Goal: Task Accomplishment & Management: Manage account settings

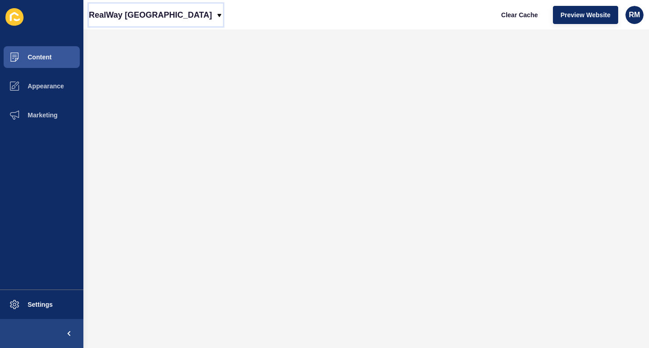
click at [155, 12] on p "RealWay [GEOGRAPHIC_DATA]" at bounding box center [150, 15] width 123 height 23
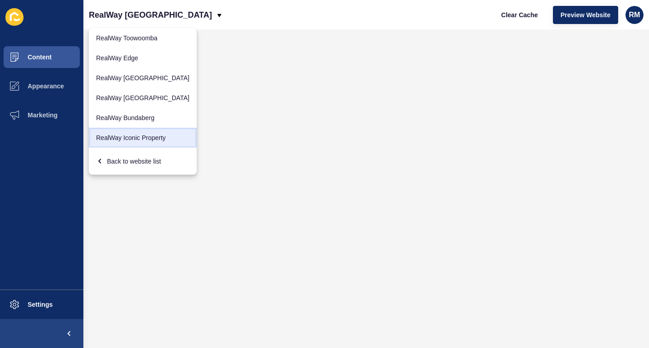
click at [135, 131] on link "RealWay Iconic Property" at bounding box center [143, 138] width 108 height 20
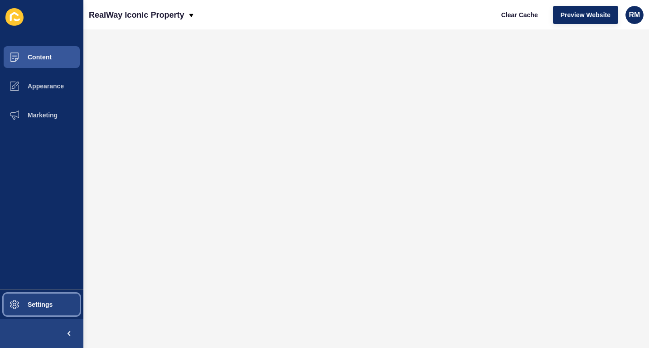
click at [40, 309] on button "Settings" at bounding box center [41, 304] width 83 height 29
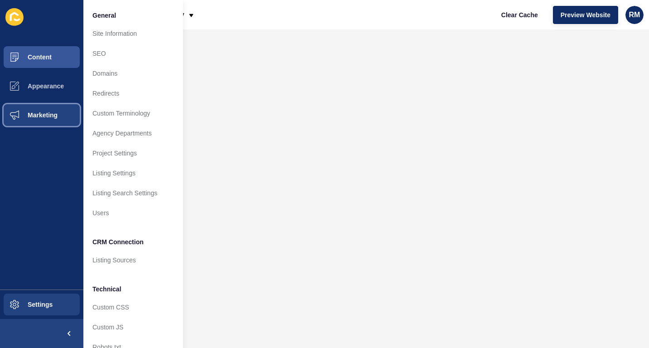
click at [43, 124] on button "Marketing" at bounding box center [41, 115] width 83 height 29
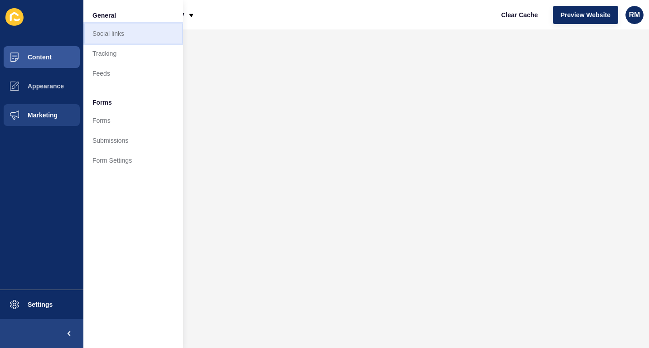
click at [136, 27] on link "Social links" at bounding box center [133, 34] width 100 height 20
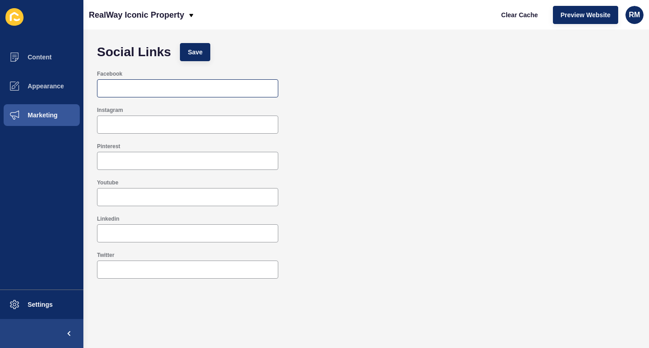
click at [184, 95] on div at bounding box center [187, 88] width 181 height 18
paste input "[URL][DOMAIN_NAME]"
type input "[URL][DOMAIN_NAME]"
click at [174, 133] on div at bounding box center [187, 125] width 181 height 18
paste input "[URL][DOMAIN_NAME]"
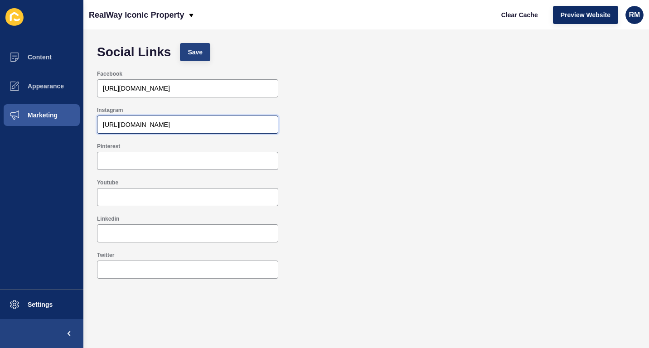
type input "[URL][DOMAIN_NAME]"
click at [186, 57] on button "Save" at bounding box center [195, 52] width 30 height 18
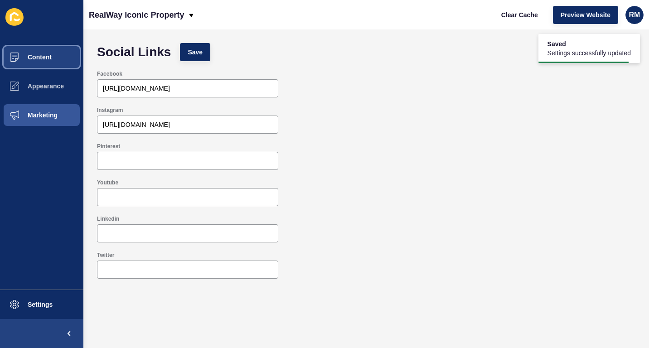
click at [68, 59] on button "Content" at bounding box center [41, 57] width 83 height 29
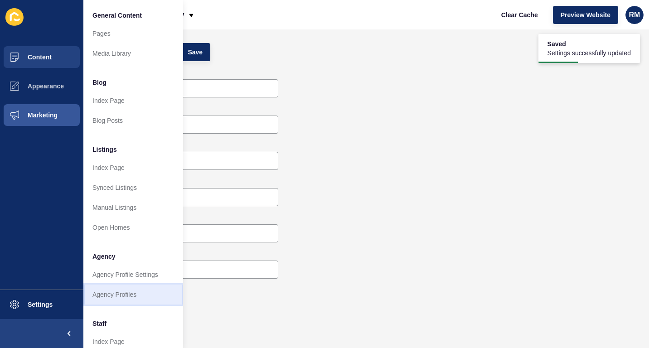
click at [132, 292] on link "Agency Profiles" at bounding box center [133, 295] width 100 height 20
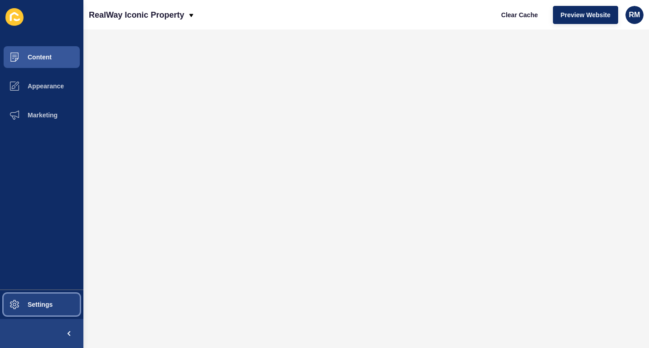
click at [19, 299] on span at bounding box center [14, 304] width 29 height 29
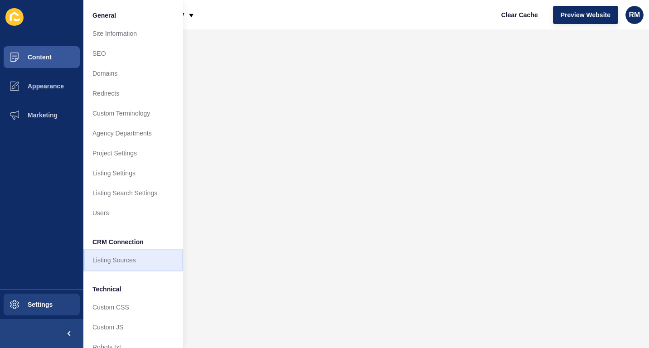
click at [131, 266] on link "Listing Sources" at bounding box center [133, 260] width 100 height 20
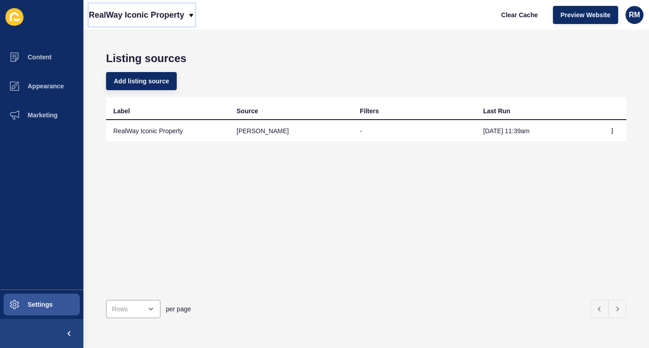
click at [170, 18] on p "RealWay Iconic Property" at bounding box center [136, 15] width 95 height 23
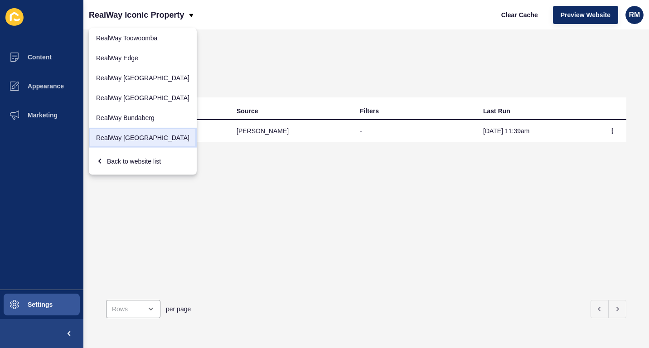
click at [146, 131] on link "RealWay [GEOGRAPHIC_DATA]" at bounding box center [143, 138] width 108 height 20
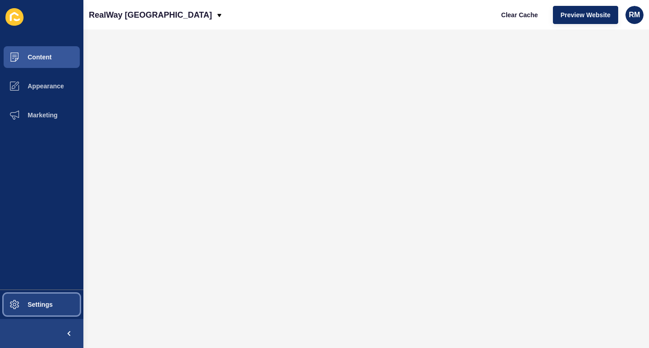
click at [44, 292] on button "Settings" at bounding box center [41, 304] width 83 height 29
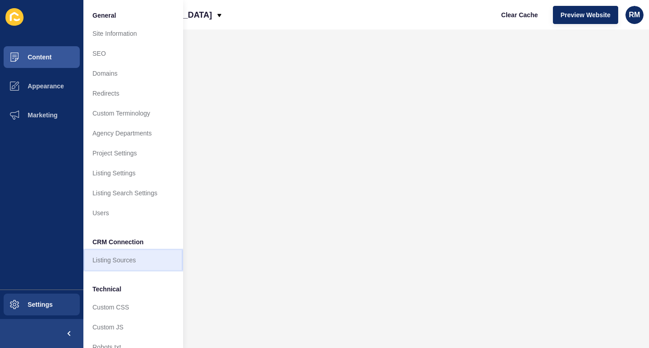
click at [141, 258] on link "Listing Sources" at bounding box center [133, 260] width 100 height 20
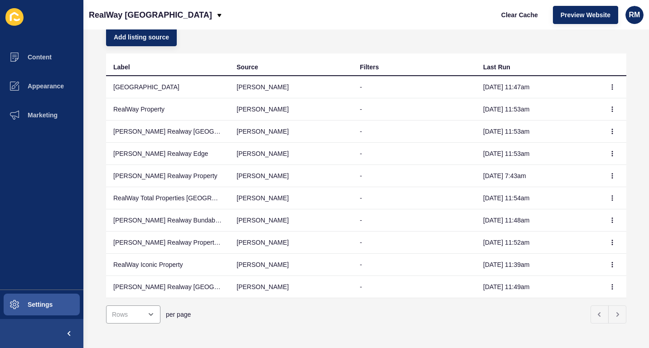
scroll to position [56, 0]
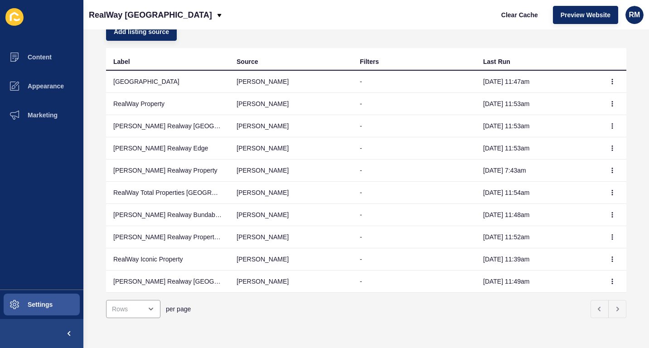
click at [412, 12] on div "RealWay [GEOGRAPHIC_DATA] Clear Cache Preview Website RM" at bounding box center [366, 14] width 566 height 29
click at [582, 13] on span "Preview Website" at bounding box center [586, 14] width 50 height 9
click at [519, 13] on span "Clear Cache" at bounding box center [519, 14] width 37 height 9
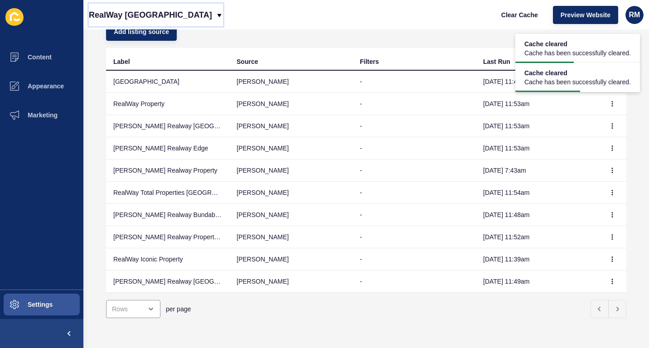
click at [158, 17] on p "RealWay [GEOGRAPHIC_DATA]" at bounding box center [150, 15] width 123 height 23
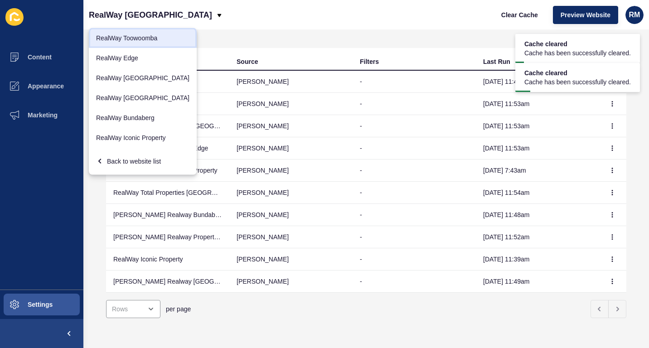
click at [156, 33] on link "RealWay Toowoomba" at bounding box center [143, 38] width 108 height 20
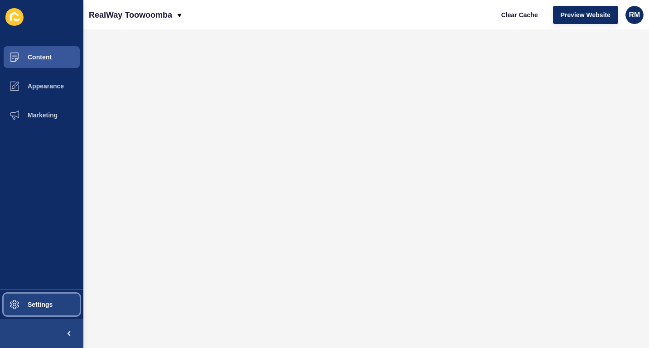
click at [52, 303] on span "Settings" at bounding box center [26, 304] width 54 height 7
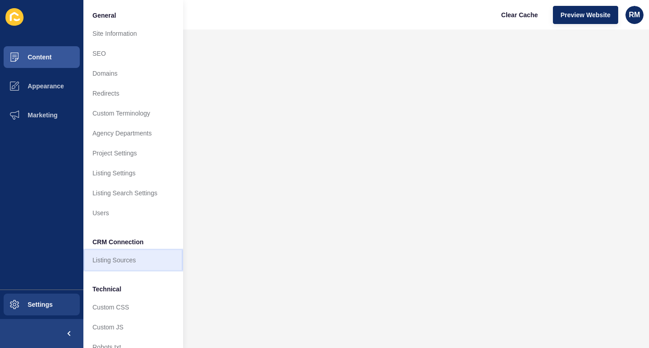
click at [125, 258] on link "Listing Sources" at bounding box center [133, 260] width 100 height 20
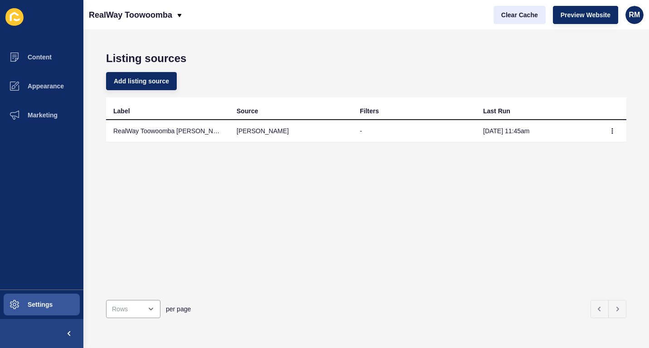
drag, startPoint x: 508, startPoint y: 3, endPoint x: 509, endPoint y: 19, distance: 15.9
click at [509, 19] on div "Clear Cache Preview Website RM" at bounding box center [568, 14] width 157 height 25
click at [509, 19] on span "Clear Cache" at bounding box center [519, 14] width 37 height 9
click at [162, 10] on p "RealWay Toowoomba" at bounding box center [130, 15] width 83 height 23
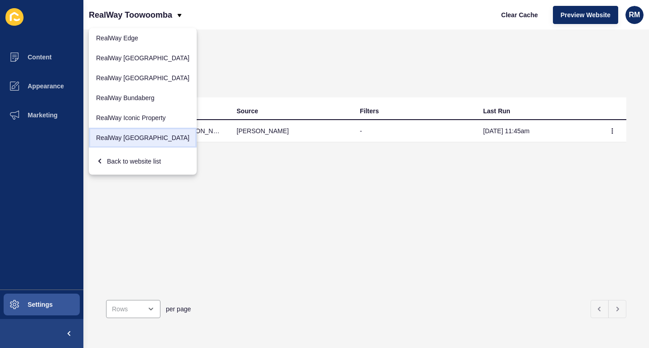
click at [144, 129] on link "RealWay [GEOGRAPHIC_DATA]" at bounding box center [143, 138] width 108 height 20
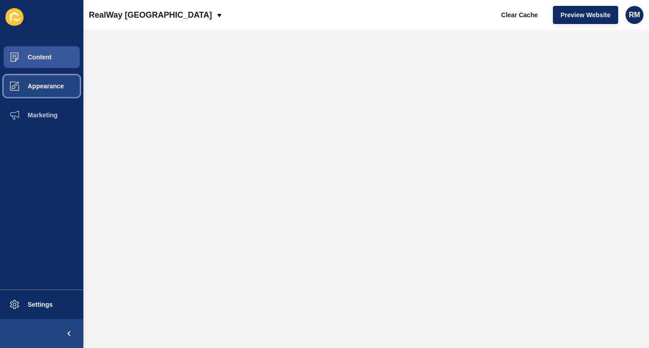
click at [61, 85] on span "Appearance" at bounding box center [31, 86] width 65 height 7
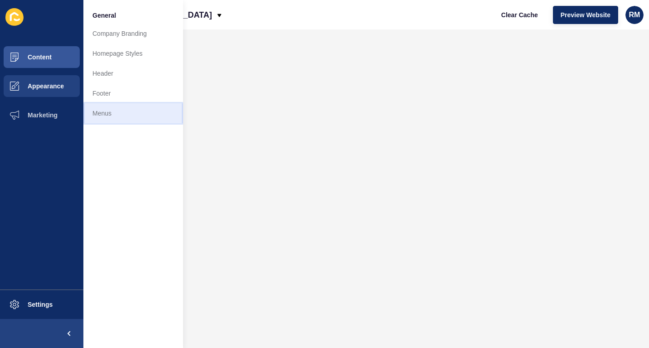
click at [121, 112] on link "Menus" at bounding box center [133, 113] width 100 height 20
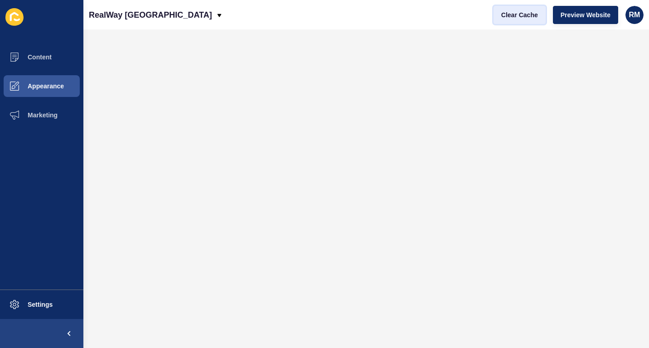
click at [526, 20] on button "Clear Cache" at bounding box center [520, 15] width 52 height 18
click at [110, 19] on p "RealWay [GEOGRAPHIC_DATA]" at bounding box center [150, 15] width 123 height 23
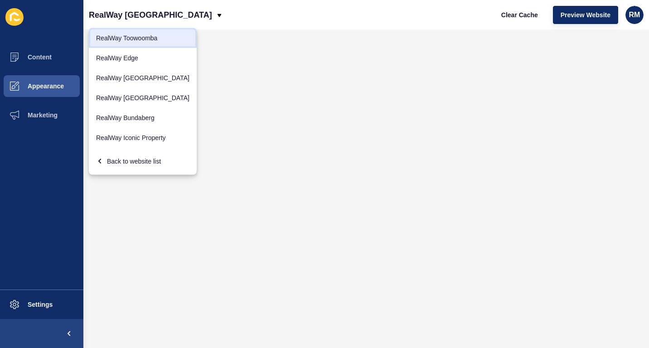
click at [131, 34] on link "RealWay Toowoomba" at bounding box center [143, 38] width 108 height 20
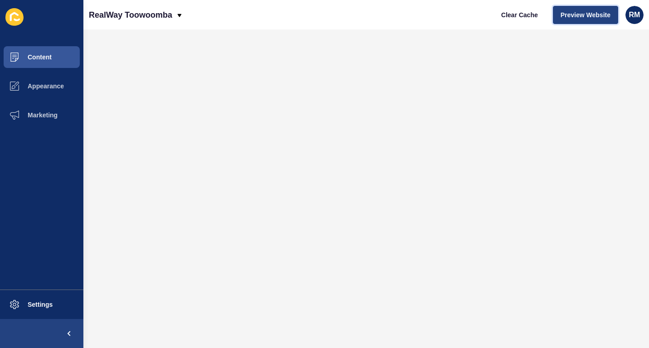
click at [582, 20] on button "Preview Website" at bounding box center [585, 15] width 65 height 18
click at [136, 10] on p "RealWay Toowoomba" at bounding box center [130, 15] width 83 height 23
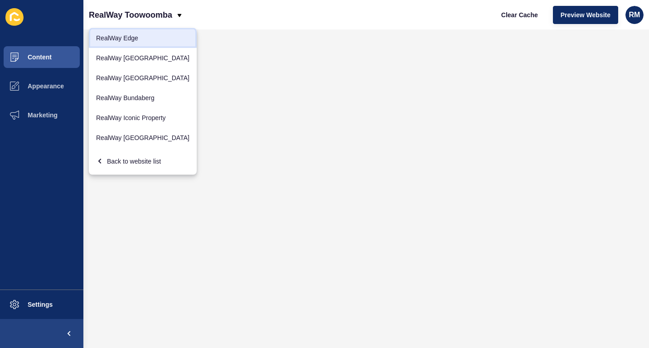
click at [142, 36] on link "RealWay Edge" at bounding box center [143, 38] width 108 height 20
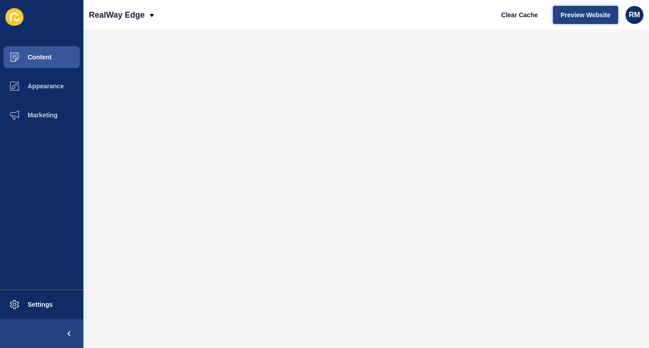
click at [586, 16] on span "Preview Website" at bounding box center [586, 14] width 50 height 9
click at [142, 16] on p "RealWay Edge" at bounding box center [117, 15] width 56 height 23
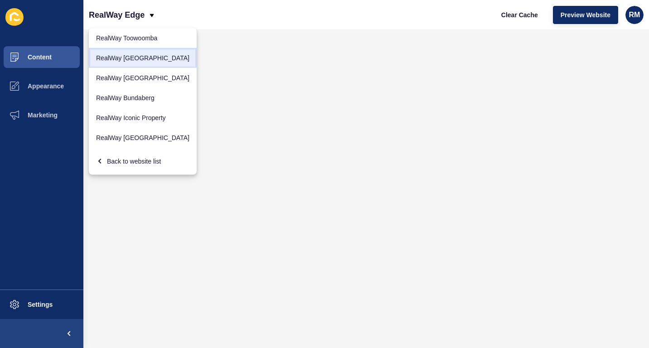
click at [143, 53] on link "RealWay [GEOGRAPHIC_DATA]" at bounding box center [143, 58] width 108 height 20
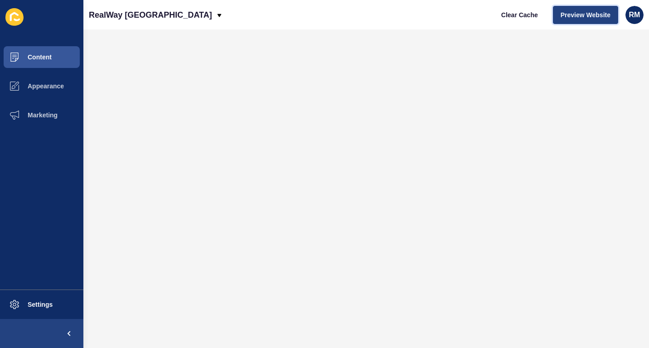
click at [570, 12] on span "Preview Website" at bounding box center [586, 14] width 50 height 9
click at [140, 19] on p "RealWay [GEOGRAPHIC_DATA]" at bounding box center [150, 15] width 123 height 23
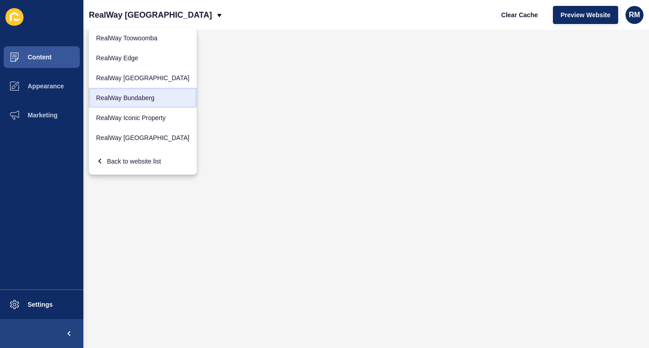
click at [146, 97] on link "RealWay Bundaberg" at bounding box center [143, 98] width 108 height 20
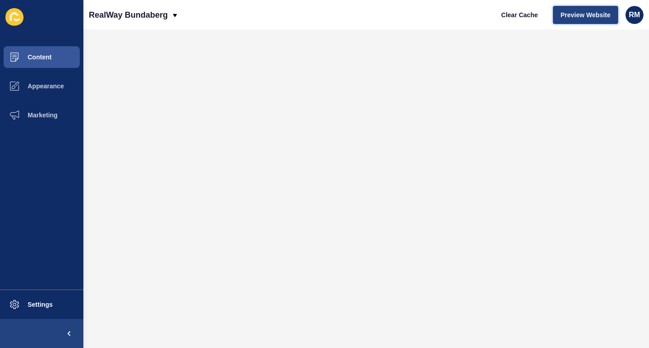
click at [585, 15] on span "Preview Website" at bounding box center [586, 14] width 50 height 9
click at [160, 15] on p "RealWay Bundaberg" at bounding box center [128, 15] width 79 height 23
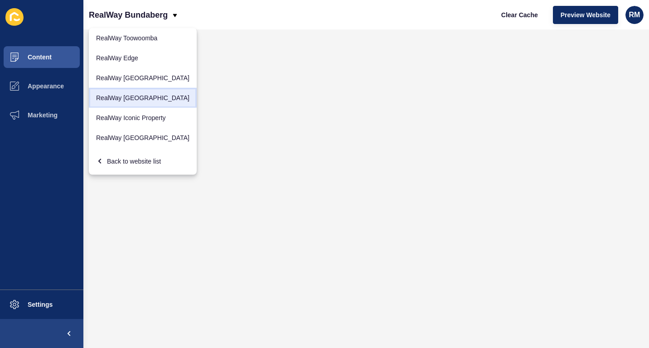
click at [138, 94] on link "RealWay [GEOGRAPHIC_DATA]" at bounding box center [143, 98] width 108 height 20
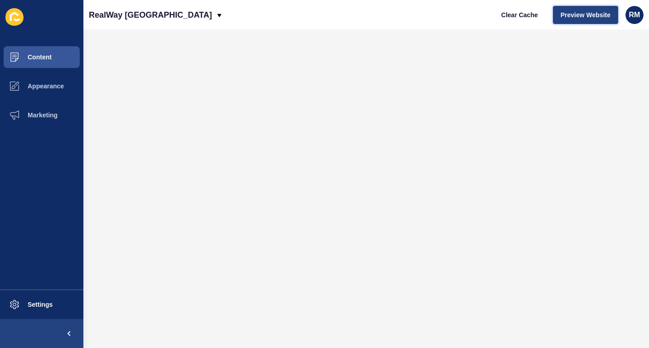
click at [581, 13] on span "Preview Website" at bounding box center [586, 14] width 50 height 9
click at [145, 14] on p "RealWay [GEOGRAPHIC_DATA]" at bounding box center [150, 15] width 123 height 23
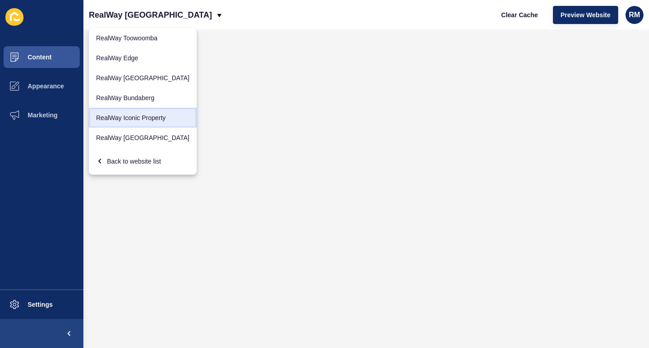
click at [152, 112] on link "RealWay Iconic Property" at bounding box center [143, 118] width 108 height 20
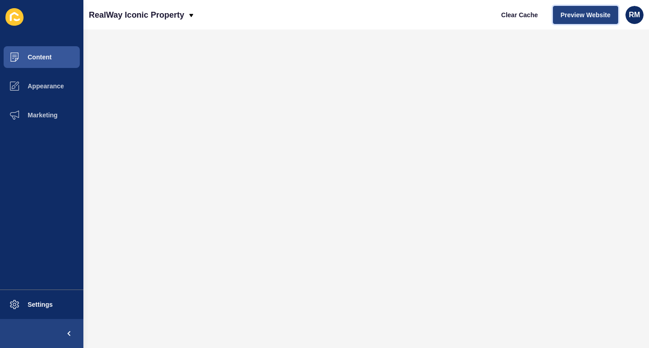
click at [576, 9] on button "Preview Website" at bounding box center [585, 15] width 65 height 18
click at [166, 17] on p "RealWay Iconic Property" at bounding box center [136, 15] width 95 height 23
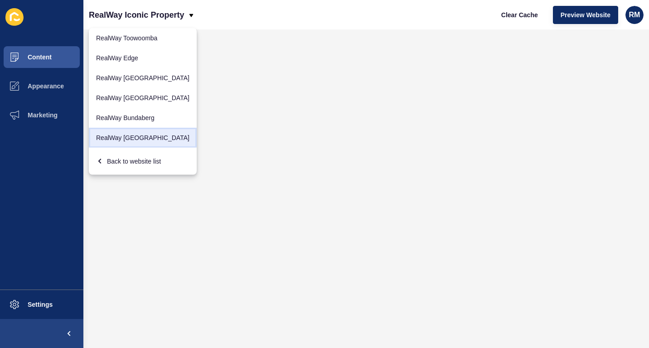
click at [136, 136] on link "RealWay [GEOGRAPHIC_DATA]" at bounding box center [143, 138] width 108 height 20
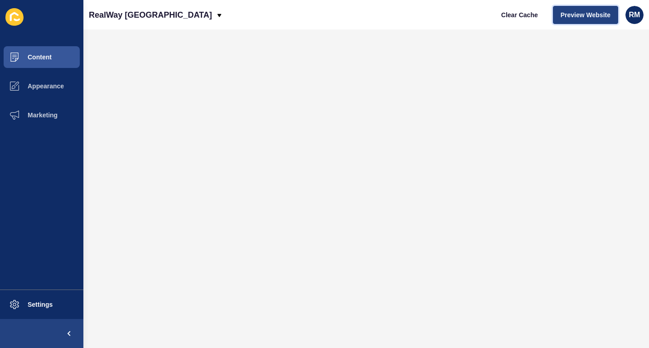
click at [590, 18] on span "Preview Website" at bounding box center [586, 14] width 50 height 9
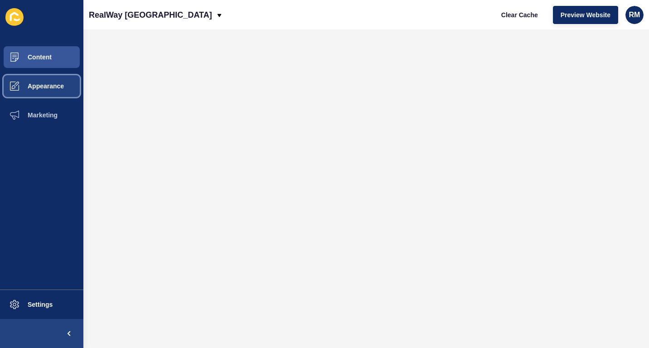
click at [51, 72] on button "Appearance" at bounding box center [41, 86] width 83 height 29
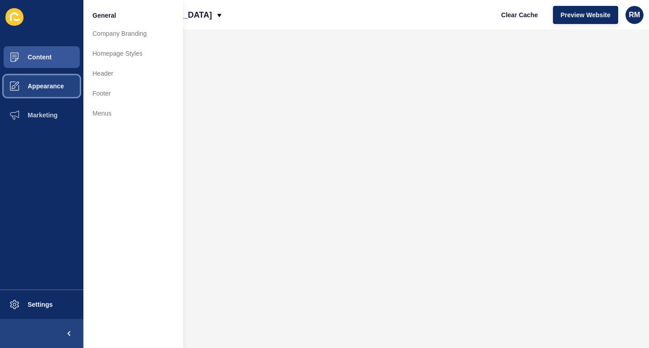
click at [51, 72] on button "Appearance" at bounding box center [41, 86] width 83 height 29
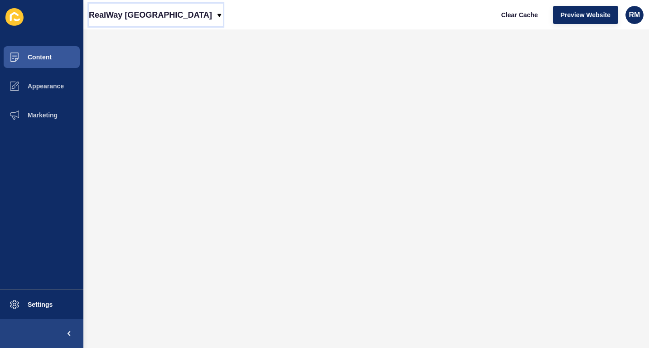
click at [155, 19] on p "RealWay [GEOGRAPHIC_DATA]" at bounding box center [150, 15] width 123 height 23
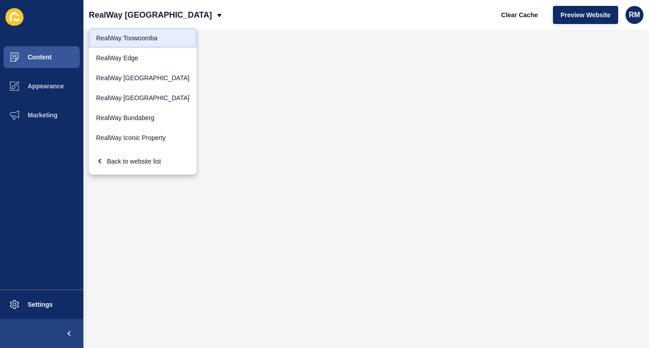
click at [151, 32] on link "RealWay Toowoomba" at bounding box center [143, 38] width 108 height 20
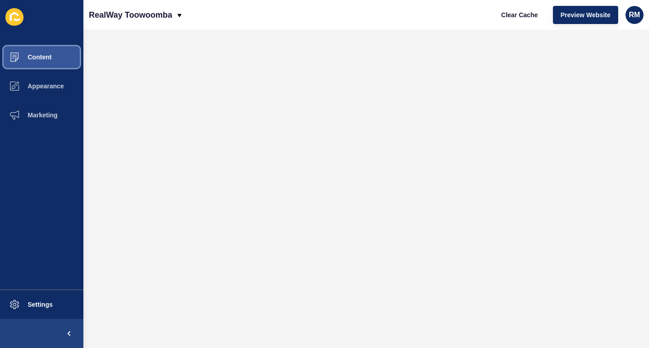
click at [30, 67] on button "Content" at bounding box center [41, 57] width 83 height 29
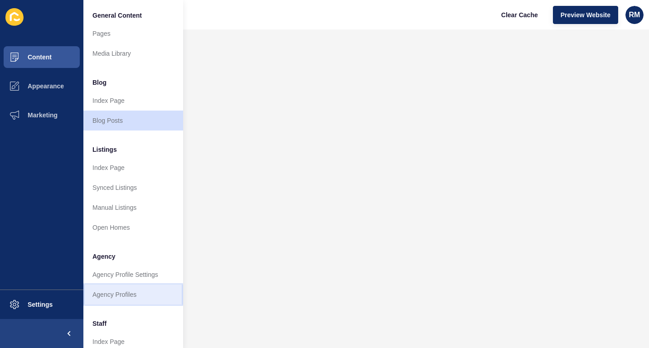
click at [136, 294] on link "Agency Profiles" at bounding box center [133, 295] width 100 height 20
